Goal: Information Seeking & Learning: Find specific page/section

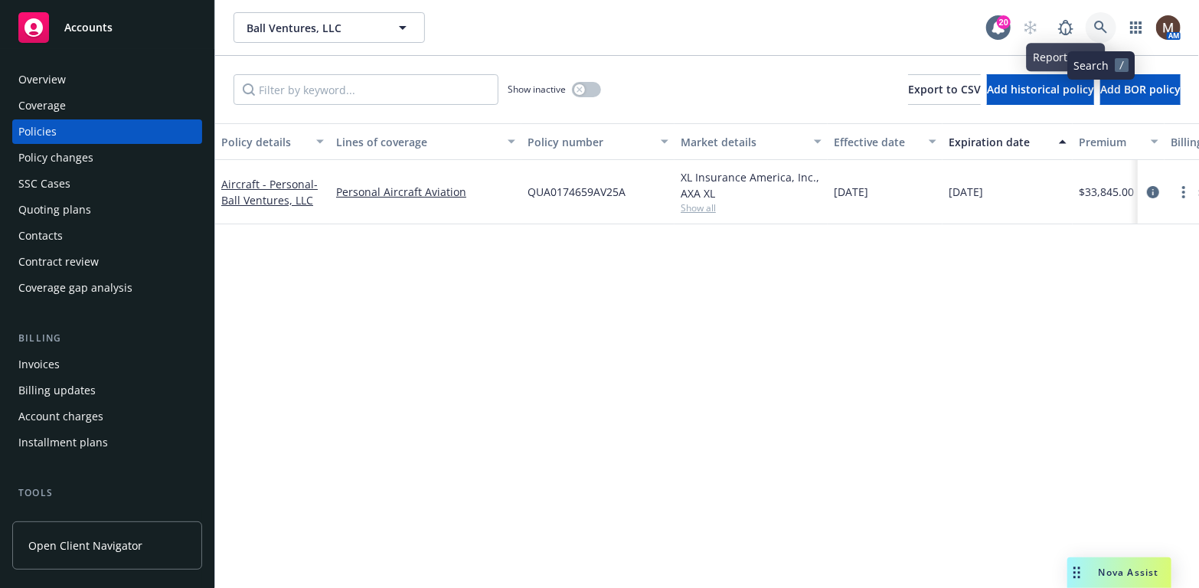
click at [1100, 21] on icon at bounding box center [1100, 27] width 13 height 13
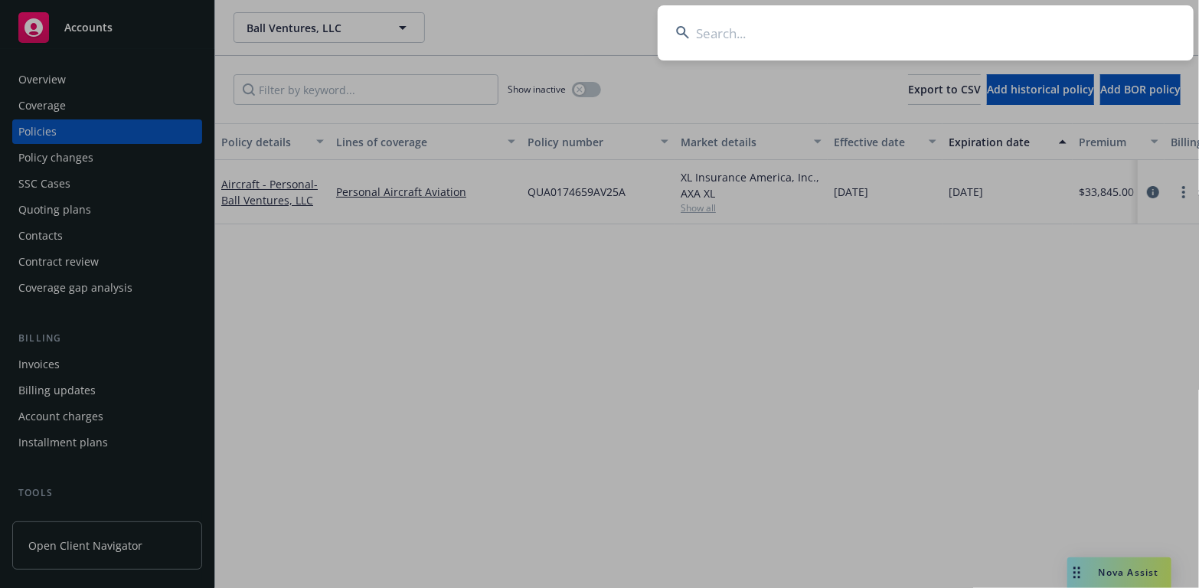
click at [727, 30] on input at bounding box center [926, 32] width 536 height 55
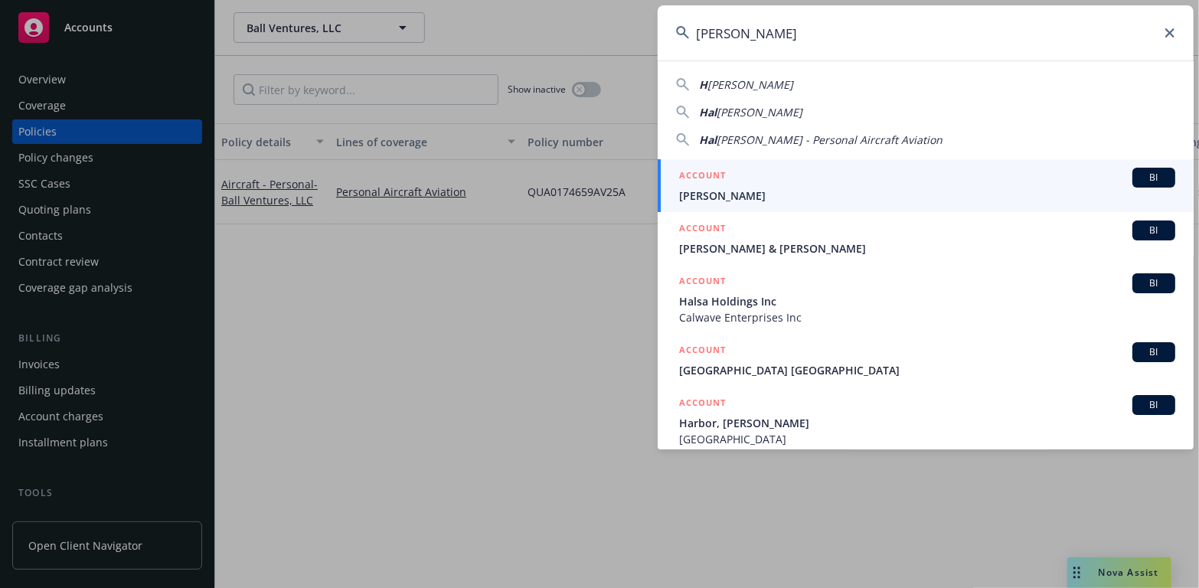
type input "Hal hir"
click at [695, 193] on span "[PERSON_NAME]" at bounding box center [927, 196] width 496 height 16
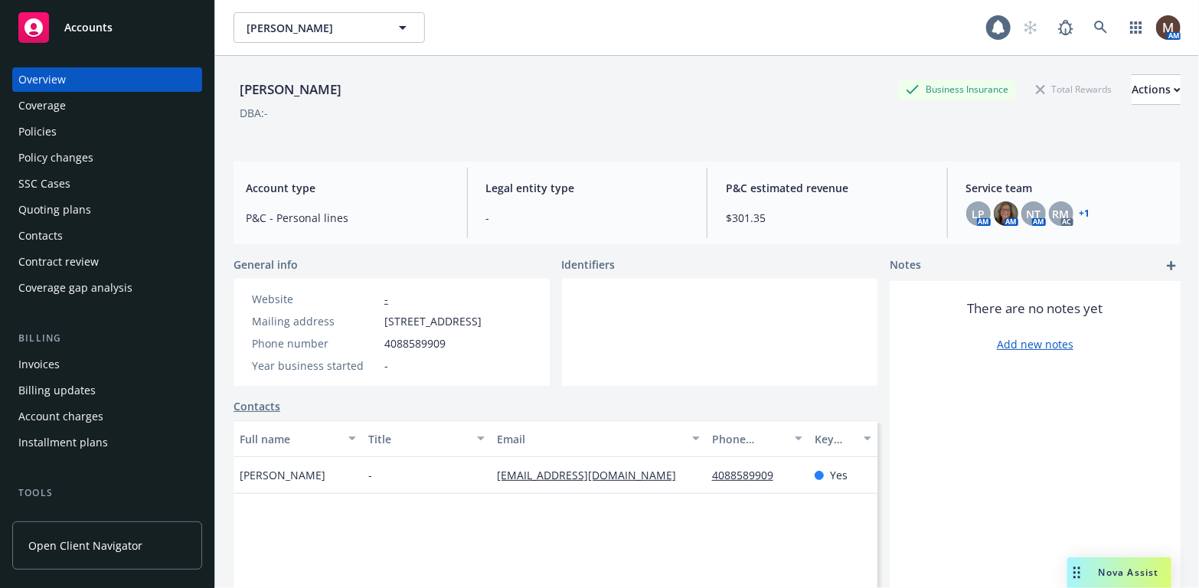
click at [51, 130] on div "Policies" at bounding box center [37, 131] width 38 height 25
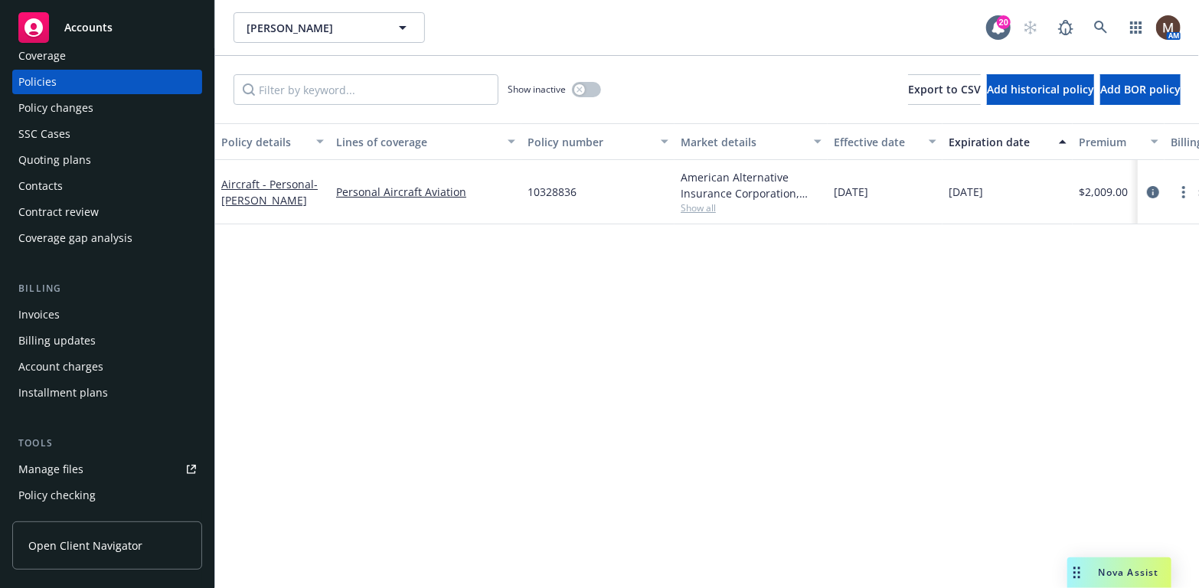
scroll to position [77, 0]
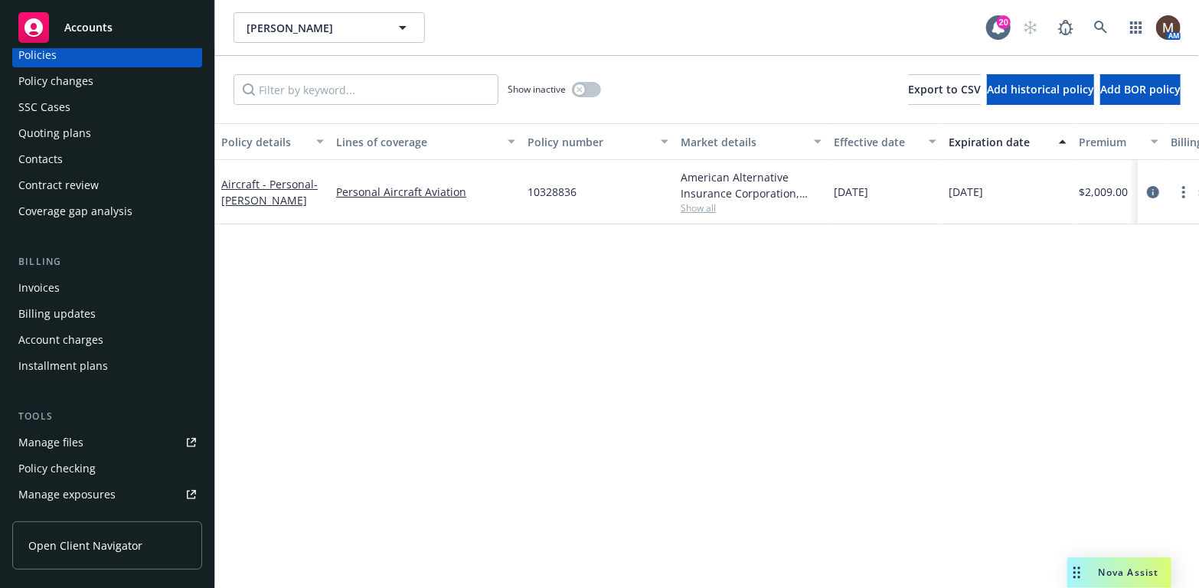
click at [73, 437] on div "Manage files" at bounding box center [50, 442] width 65 height 25
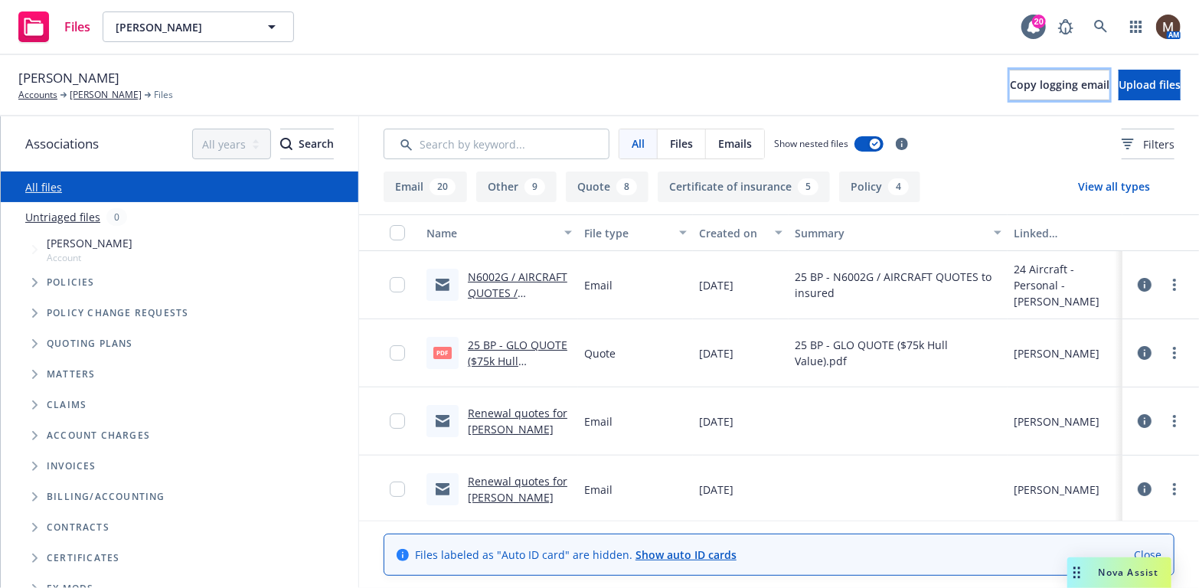
drag, startPoint x: 998, startPoint y: 86, endPoint x: 532, endPoint y: 97, distance: 466.6
click at [1010, 86] on span "Copy logging email" at bounding box center [1060, 84] width 100 height 15
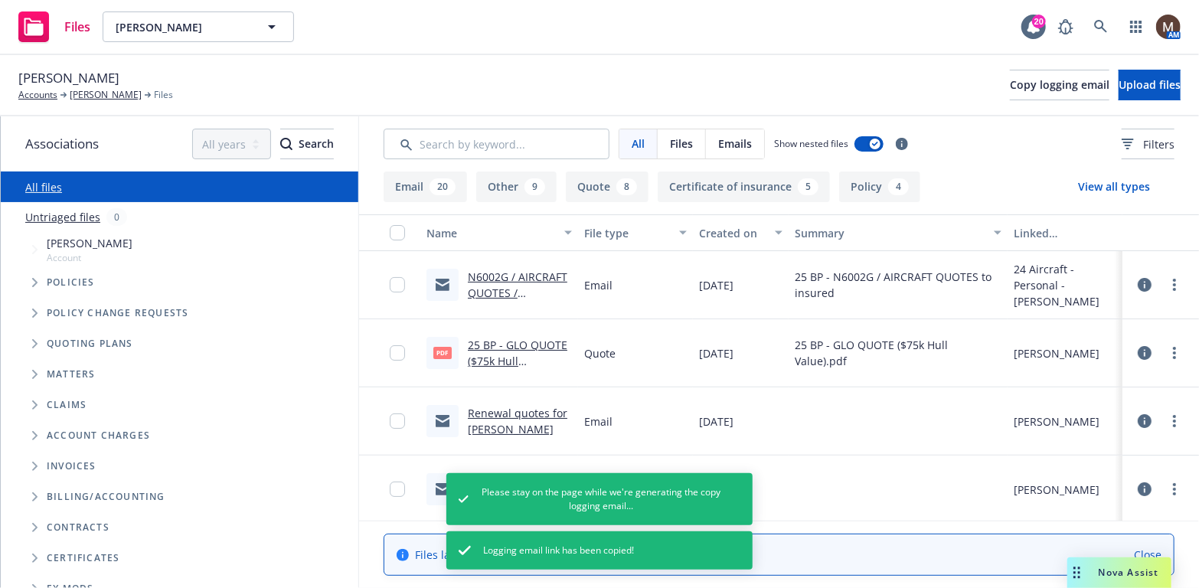
drag, startPoint x: 100, startPoint y: 90, endPoint x: 116, endPoint y: 101, distance: 19.8
click at [100, 90] on link "[PERSON_NAME]" at bounding box center [106, 95] width 72 height 14
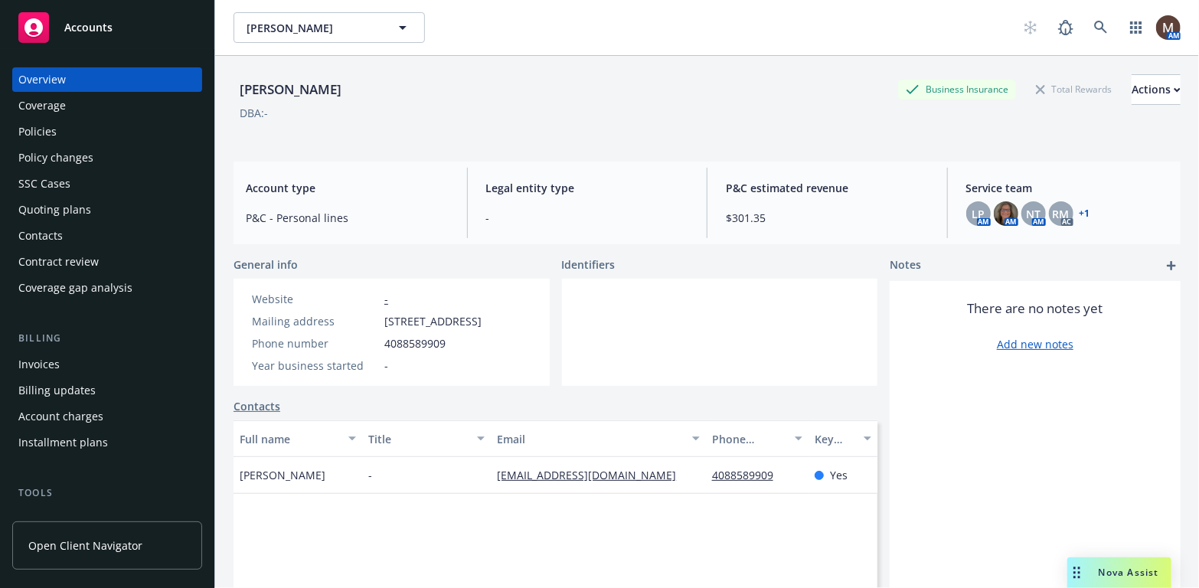
click at [71, 235] on div "Contacts" at bounding box center [107, 236] width 178 height 25
click at [44, 126] on div "Policies" at bounding box center [37, 131] width 38 height 25
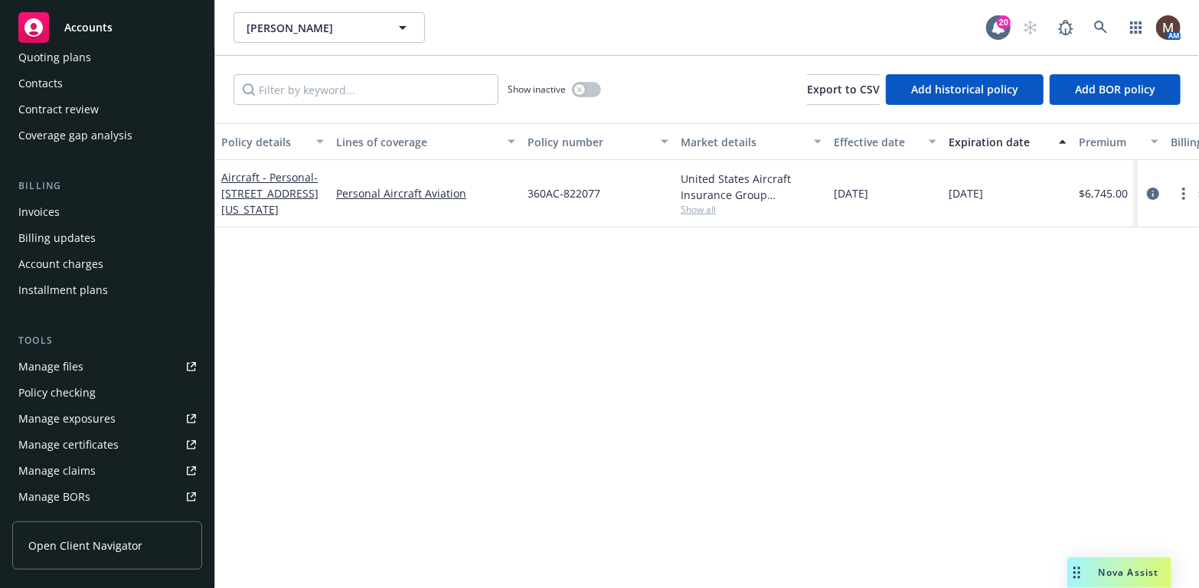
scroll to position [153, 0]
click at [80, 364] on div "Manage files" at bounding box center [50, 366] width 65 height 25
drag, startPoint x: 617, startPoint y: 195, endPoint x: 522, endPoint y: 201, distance: 94.4
click at [522, 201] on div "360AC-822077" at bounding box center [598, 193] width 153 height 67
copy span "360AC-822077"
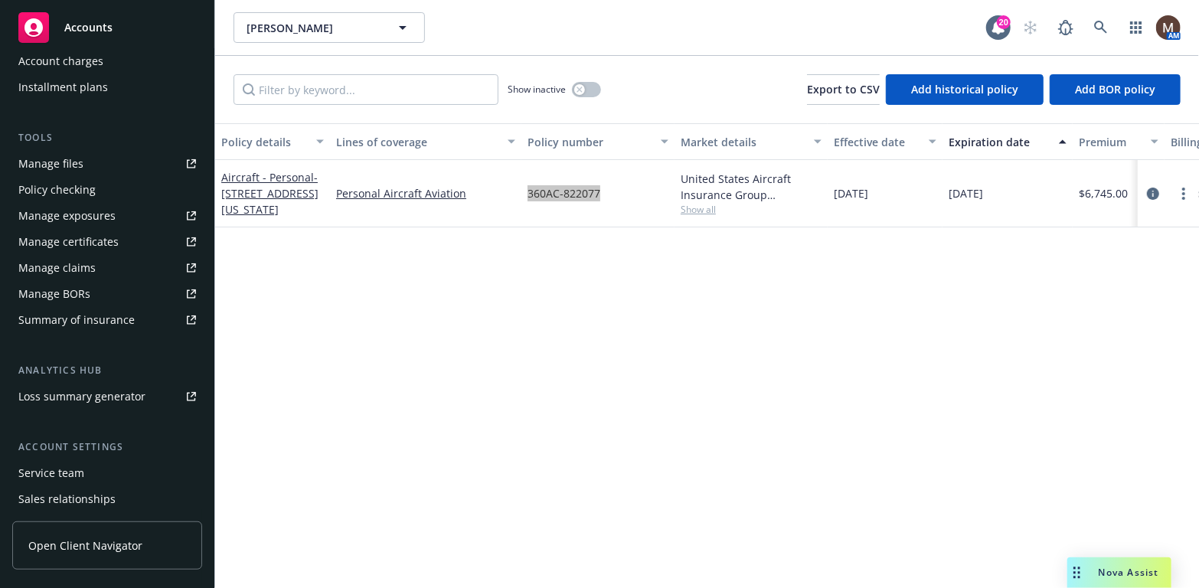
scroll to position [383, 0]
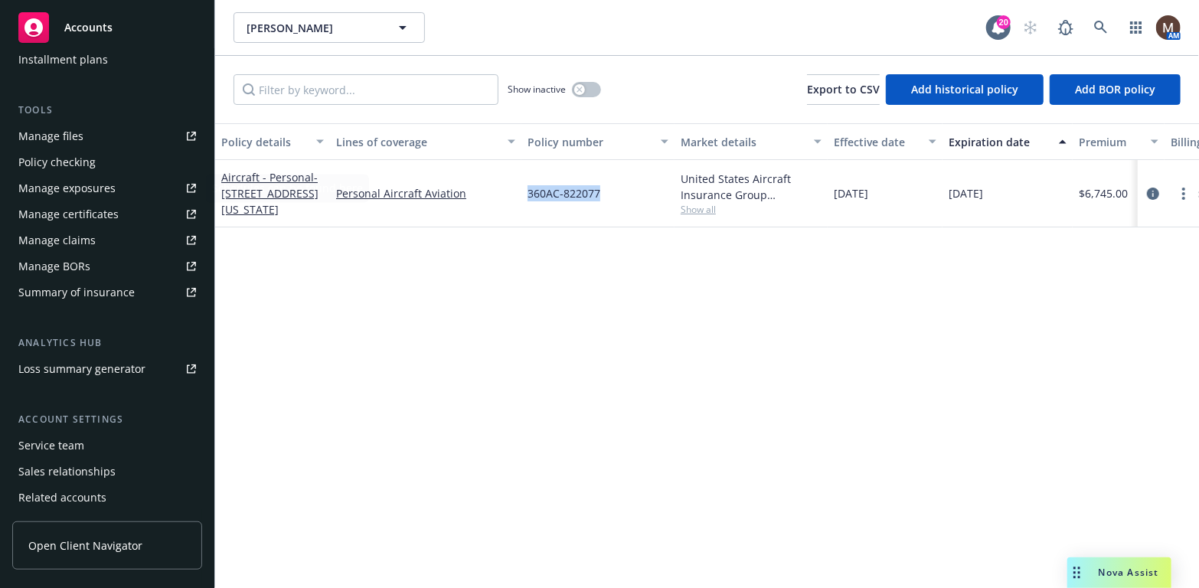
click at [66, 129] on div "Manage files" at bounding box center [50, 136] width 65 height 25
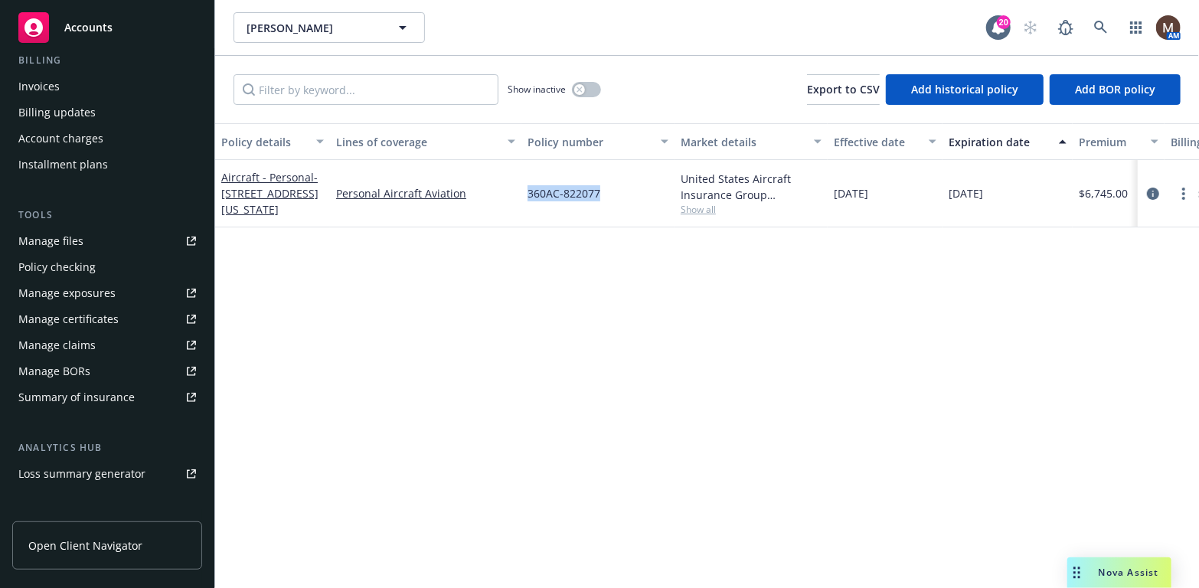
scroll to position [282, 0]
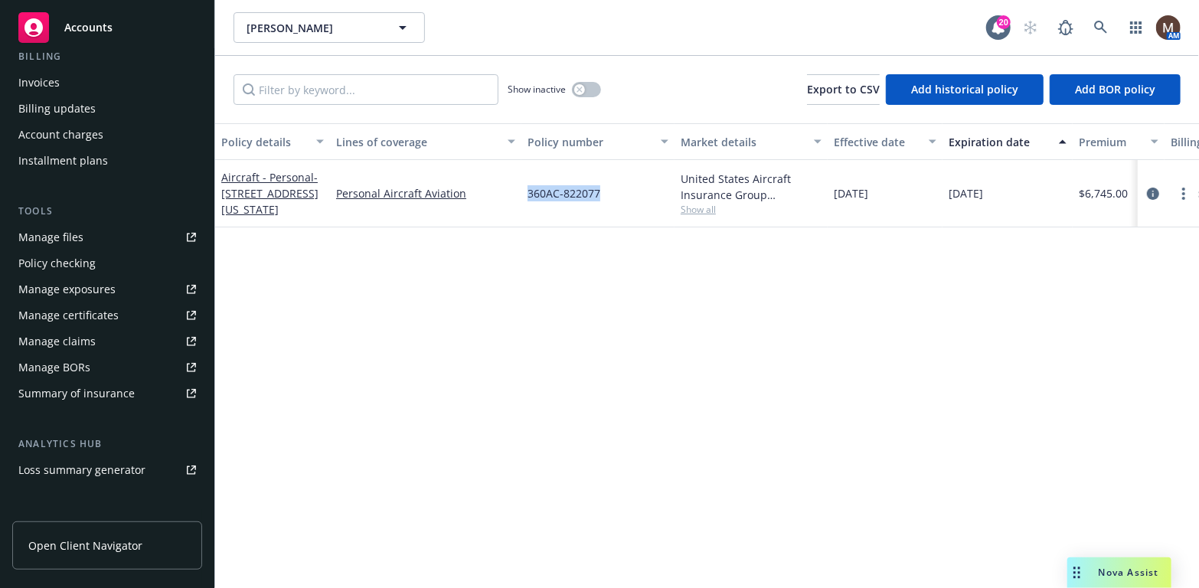
click at [83, 234] on link "Manage files" at bounding box center [107, 237] width 190 height 25
